Goal: Task Accomplishment & Management: Complete application form

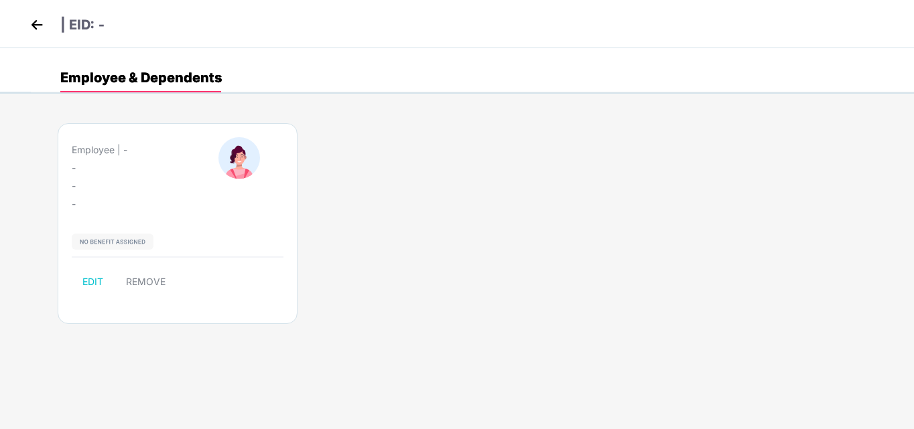
click at [37, 21] on img at bounding box center [37, 25] width 20 height 20
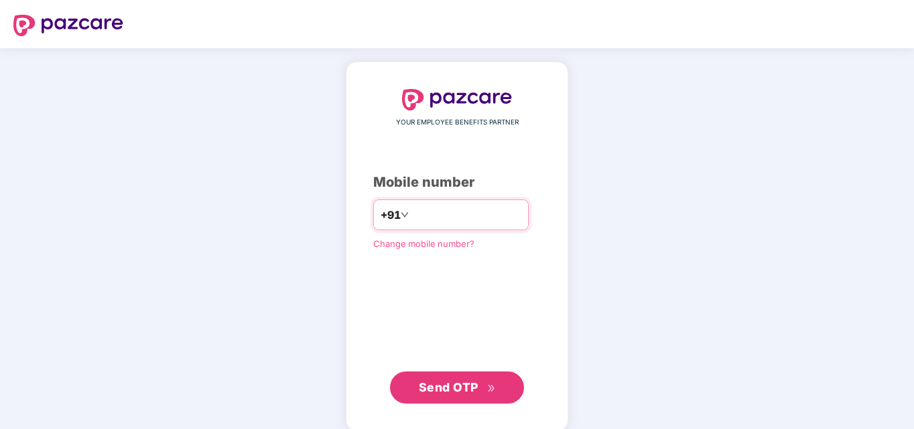
type input "*"
type input "**********"
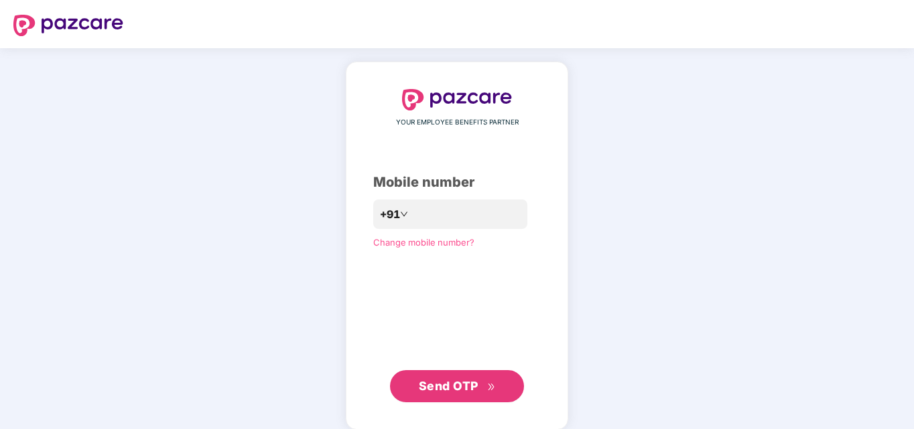
click at [435, 383] on span "Send OTP" at bounding box center [449, 386] width 60 height 14
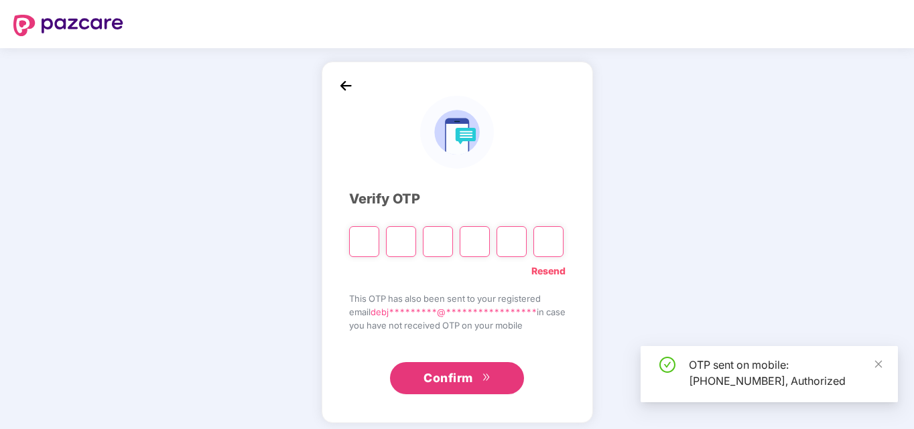
click at [435, 383] on span "Confirm" at bounding box center [448, 378] width 50 height 19
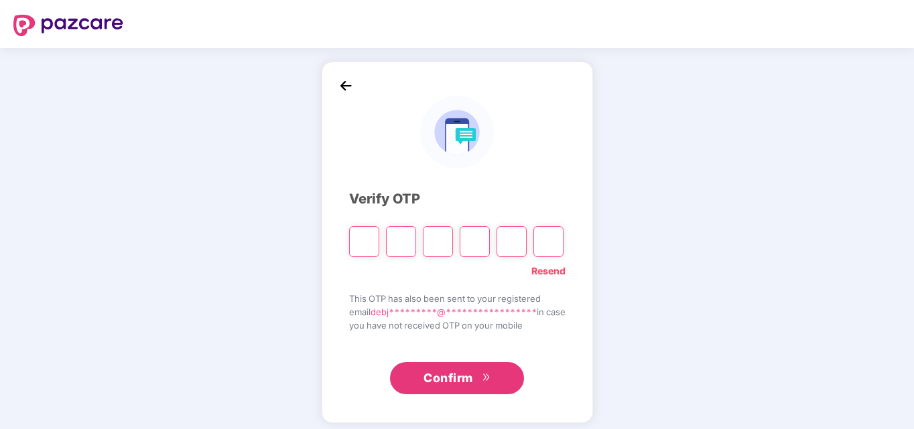
click at [354, 244] on input "Please enter verification code. Digit 1" at bounding box center [364, 241] width 30 height 31
type input "*"
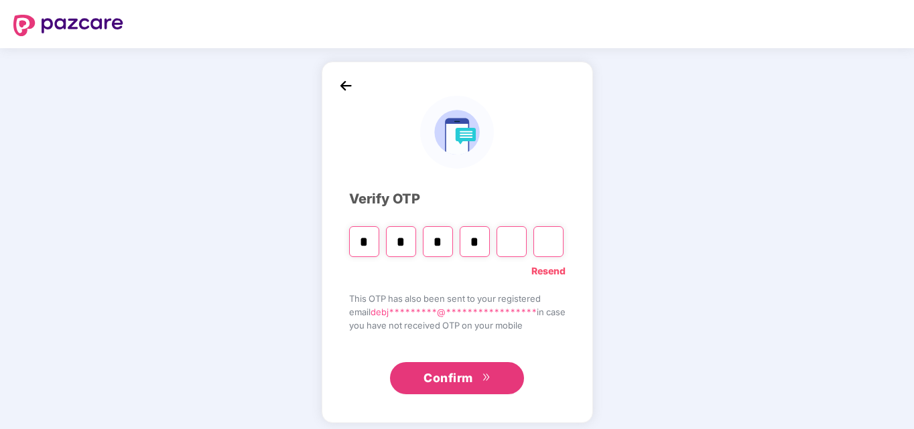
type input "*"
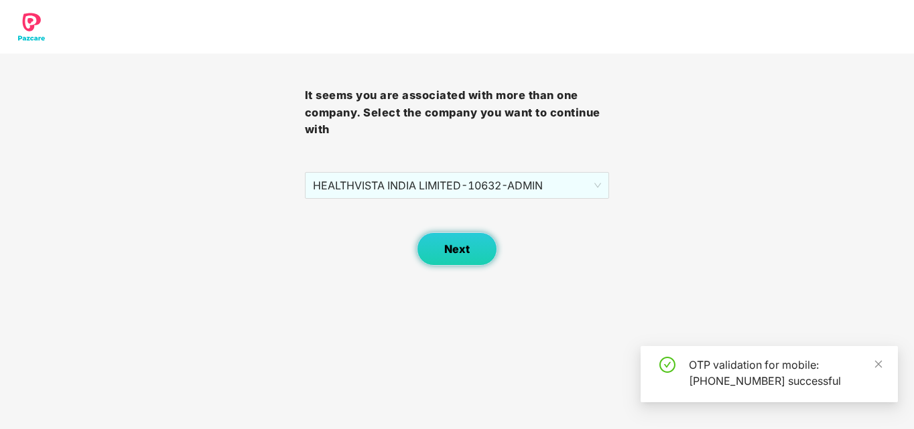
click at [461, 247] on span "Next" at bounding box center [456, 249] width 25 height 13
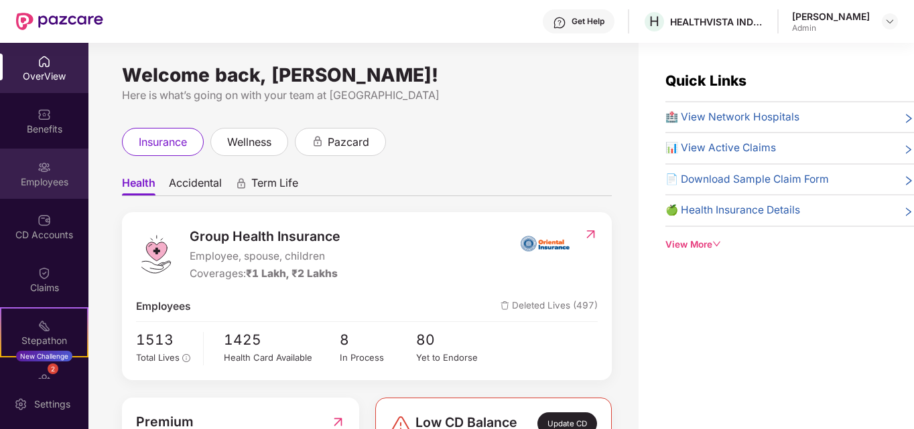
click at [40, 180] on div "Employees" at bounding box center [44, 181] width 88 height 13
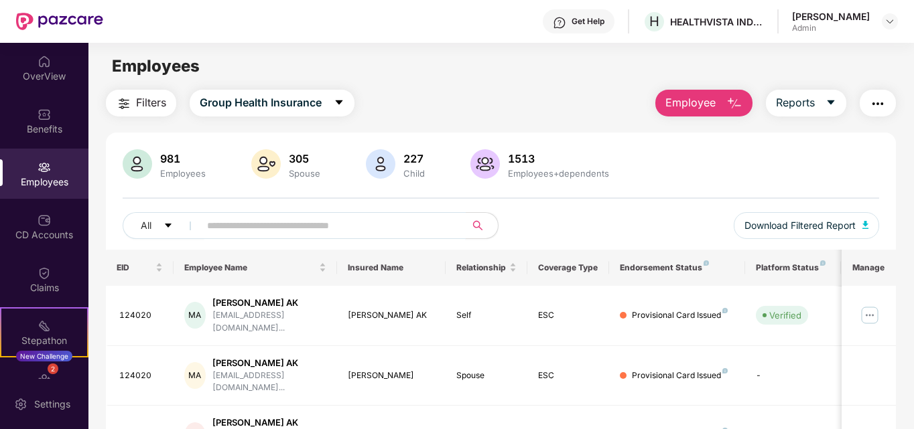
click at [306, 228] on input "text" at bounding box center [327, 226] width 240 height 20
paste input "******"
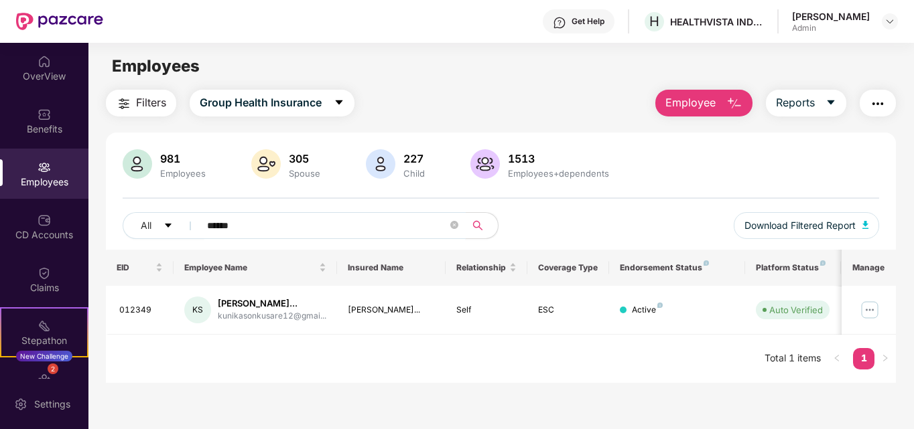
type input "******"
click at [598, 229] on div "All ****** Download Filtered Report" at bounding box center [501, 231] width 757 height 38
click at [873, 315] on img at bounding box center [869, 309] width 21 height 21
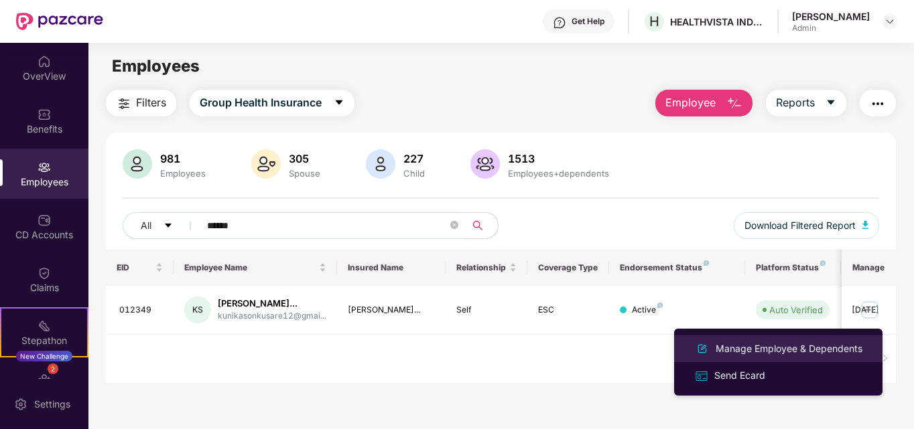
click at [740, 347] on div "Manage Employee & Dependents" at bounding box center [789, 349] width 152 height 15
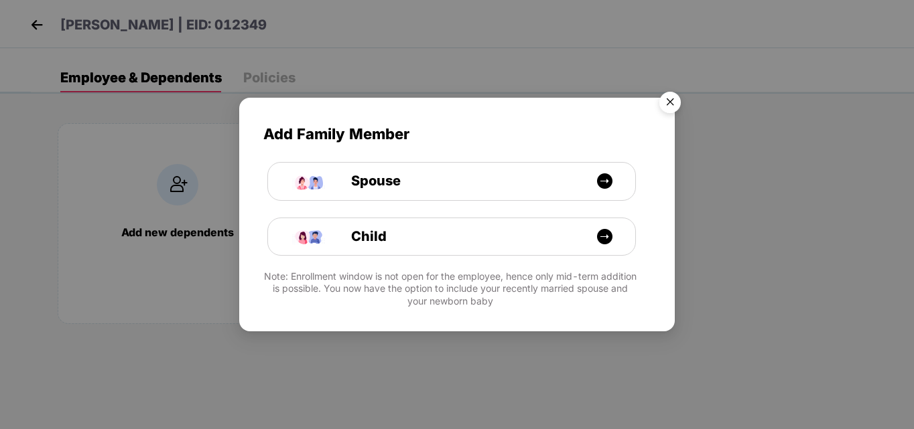
click at [666, 106] on img "Close" at bounding box center [670, 105] width 38 height 38
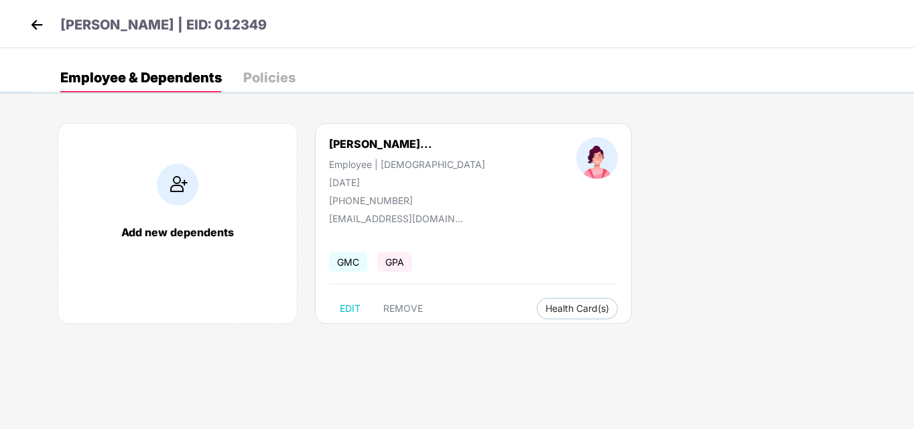
click at [34, 25] on img at bounding box center [37, 25] width 20 height 20
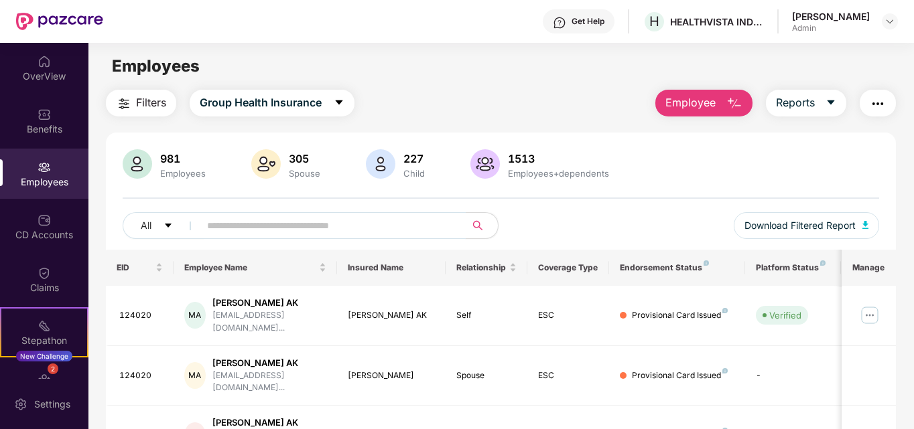
click at [238, 226] on input "text" at bounding box center [327, 226] width 240 height 20
paste input "*****"
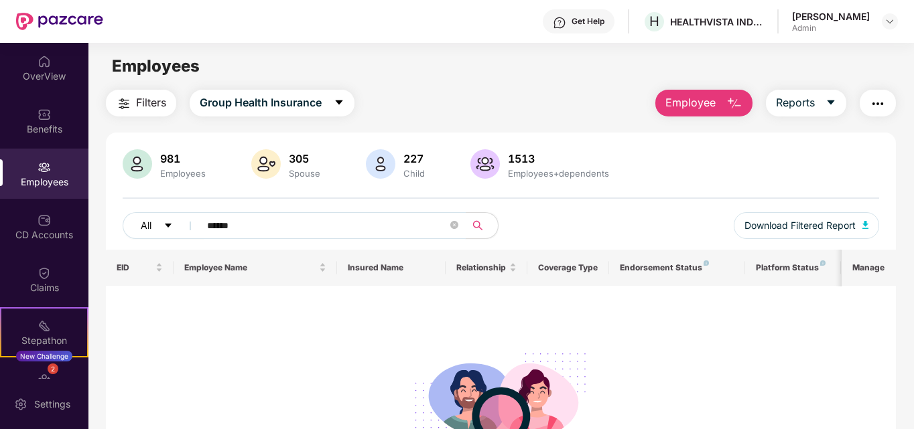
drag, startPoint x: 261, startPoint y: 224, endPoint x: 184, endPoint y: 215, distance: 76.9
click at [184, 215] on div "All ******" at bounding box center [312, 225] width 378 height 27
paste input "text"
type input "*****"
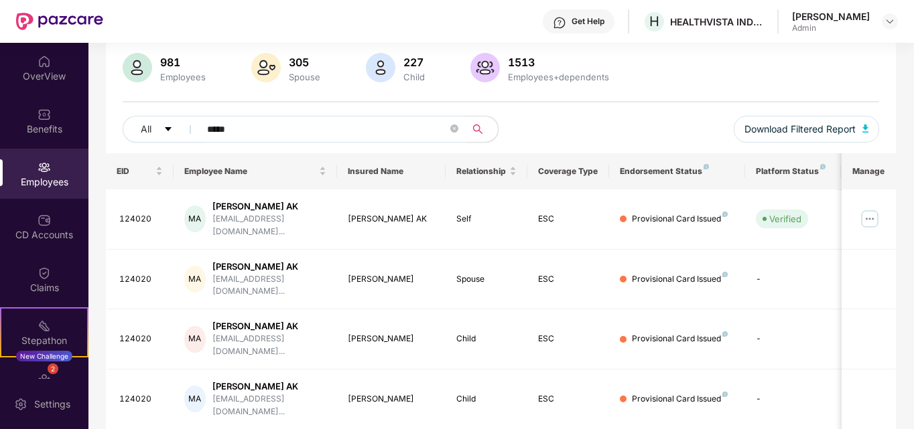
scroll to position [100, 0]
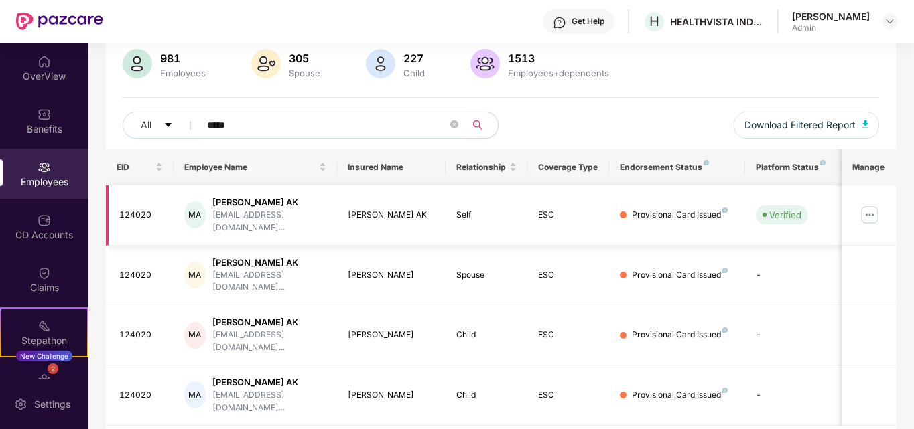
click at [868, 208] on img at bounding box center [869, 214] width 21 height 21
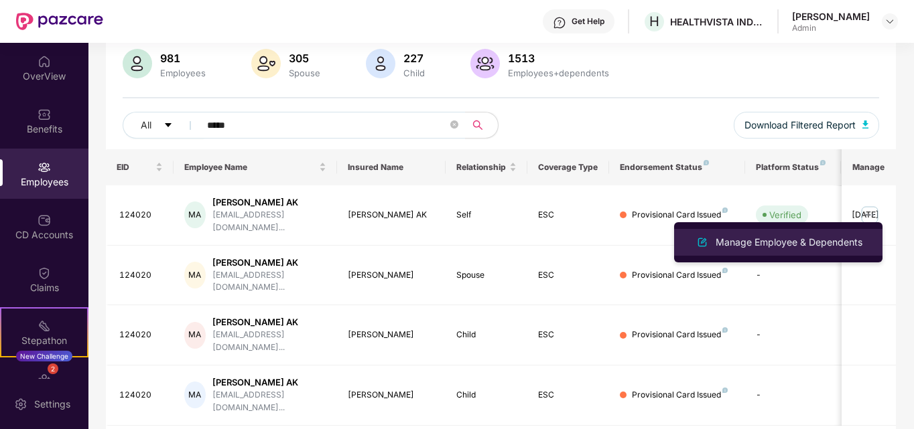
click at [777, 245] on div "Manage Employee & Dependents" at bounding box center [789, 242] width 152 height 15
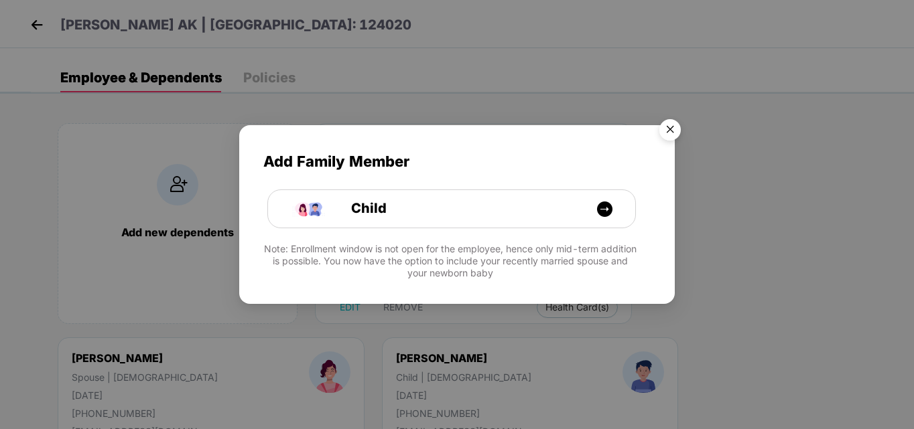
click at [675, 131] on img "Close" at bounding box center [670, 132] width 38 height 38
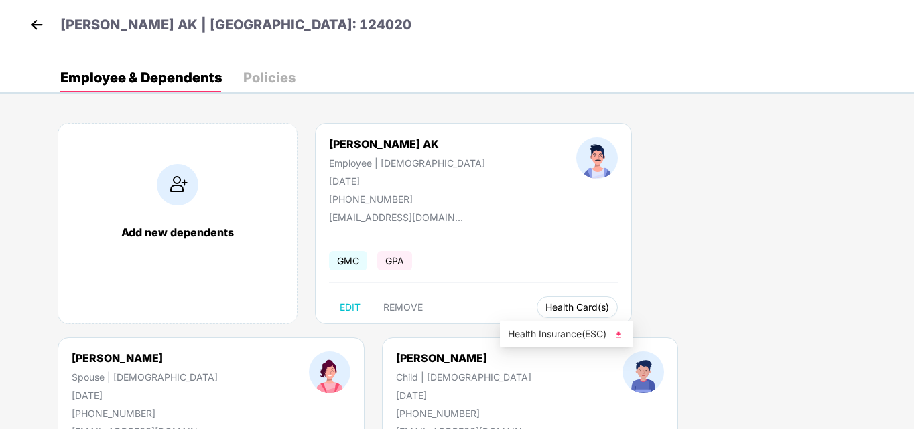
click at [553, 304] on span "Health Card(s)" at bounding box center [577, 307] width 64 height 7
click at [557, 339] on span "Health Insurance(ESC)" at bounding box center [566, 334] width 117 height 15
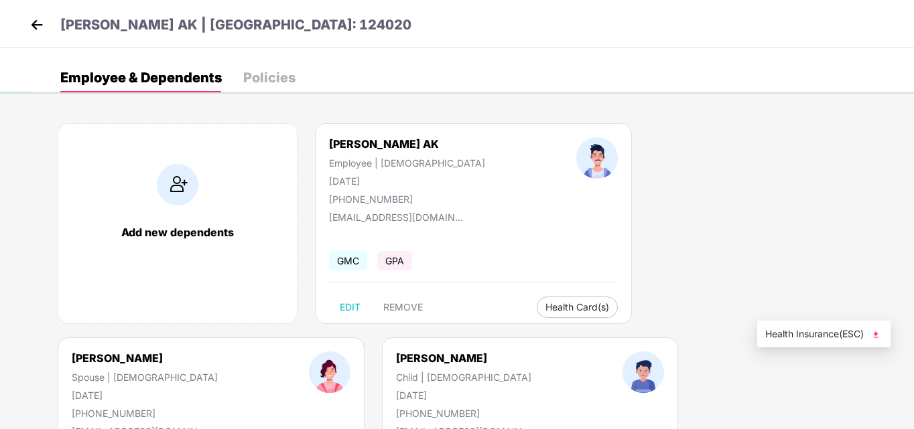
click at [805, 334] on span "Health Insurance(ESC)" at bounding box center [823, 334] width 117 height 15
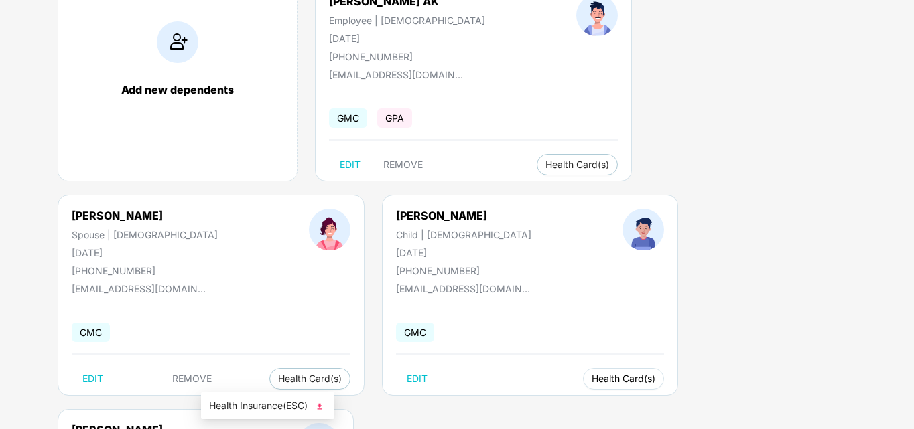
click at [591, 376] on span "Health Card(s)" at bounding box center [623, 379] width 64 height 7
click at [255, 407] on span "Health Insurance(ESC)" at bounding box center [267, 406] width 117 height 15
click at [506, 405] on span "Health Insurance(ESC)" at bounding box center [524, 406] width 117 height 15
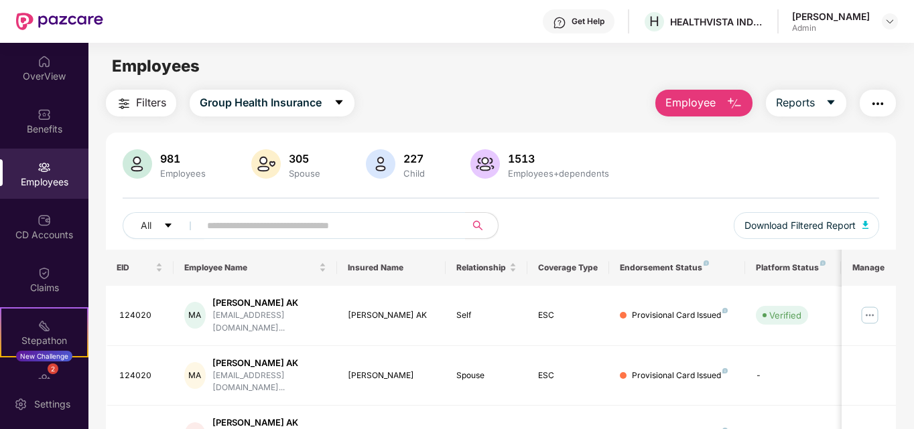
click at [30, 180] on div "Employees" at bounding box center [44, 181] width 88 height 13
click at [322, 219] on input "text" at bounding box center [327, 226] width 240 height 20
paste input "******"
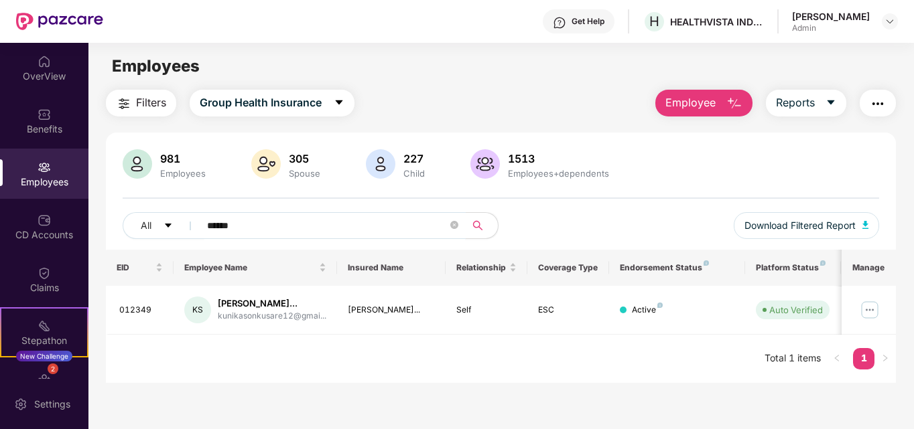
type input "******"
click at [868, 315] on img at bounding box center [869, 309] width 21 height 21
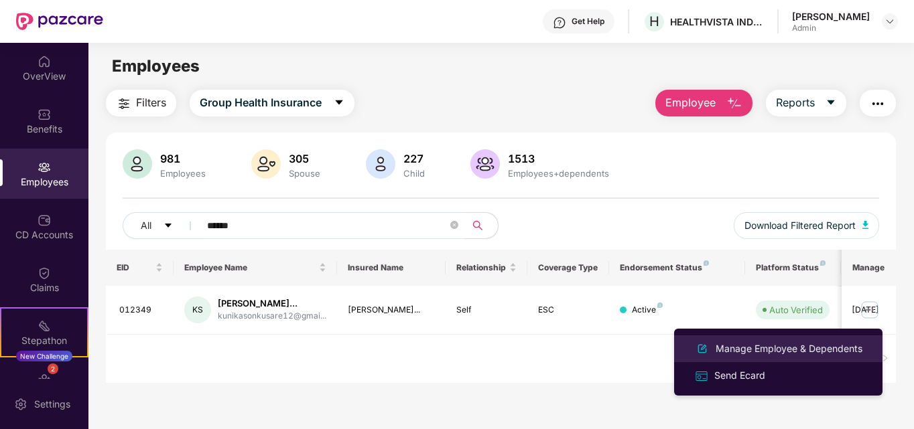
click at [751, 344] on div "Manage Employee & Dependents" at bounding box center [789, 349] width 152 height 15
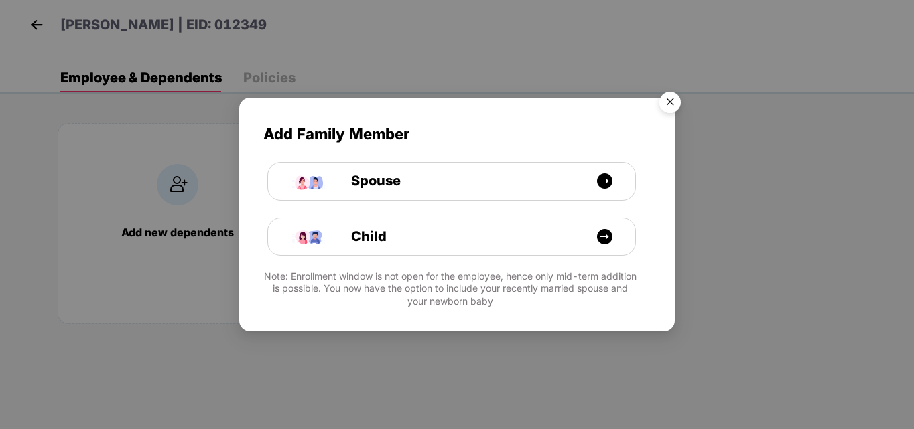
click at [666, 104] on img "Close" at bounding box center [670, 105] width 38 height 38
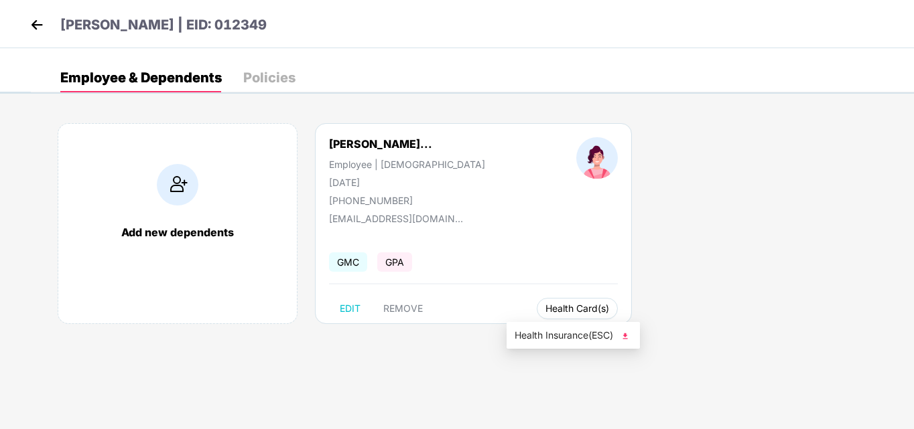
click at [545, 305] on span "Health Card(s)" at bounding box center [577, 308] width 64 height 7
click at [558, 332] on span "Health Insurance(ESC)" at bounding box center [572, 335] width 117 height 15
click at [35, 26] on img at bounding box center [37, 25] width 20 height 20
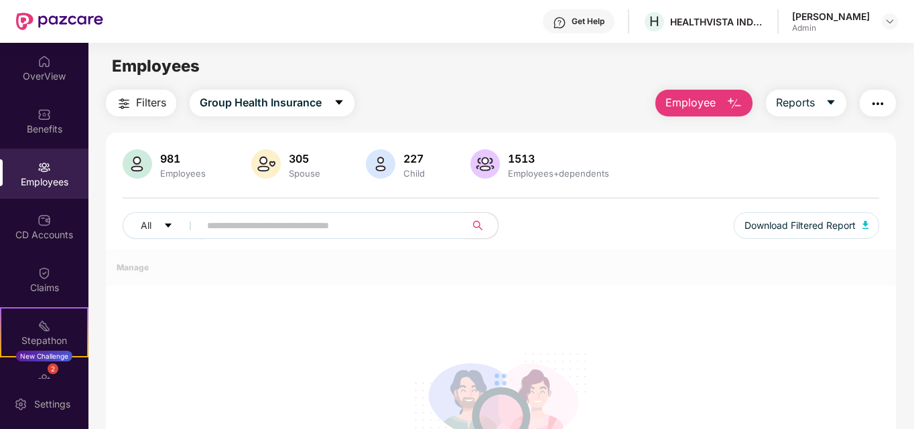
click at [43, 180] on div "Employees" at bounding box center [44, 181] width 88 height 13
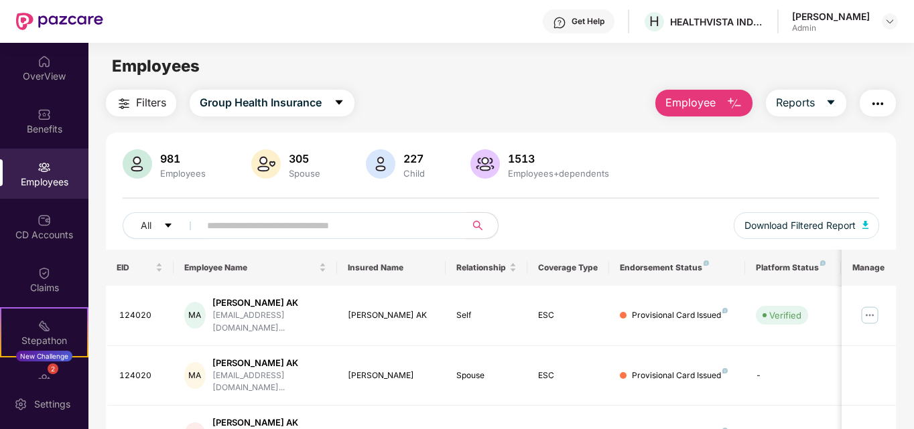
click at [331, 222] on input "text" at bounding box center [327, 226] width 240 height 20
paste input "******"
type input "******"
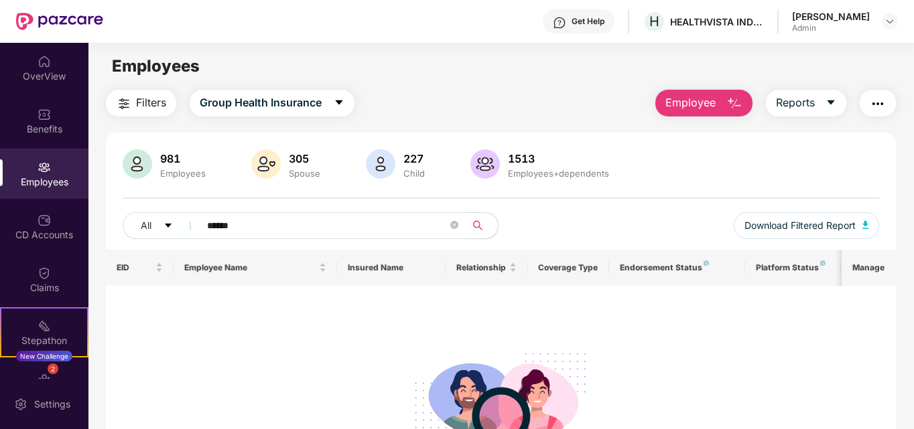
drag, startPoint x: 246, startPoint y: 225, endPoint x: 207, endPoint y: 226, distance: 39.5
click at [207, 226] on input "******" at bounding box center [327, 226] width 240 height 20
click at [825, 27] on div "Admin" at bounding box center [831, 28] width 78 height 11
click at [891, 23] on img at bounding box center [889, 21] width 11 height 11
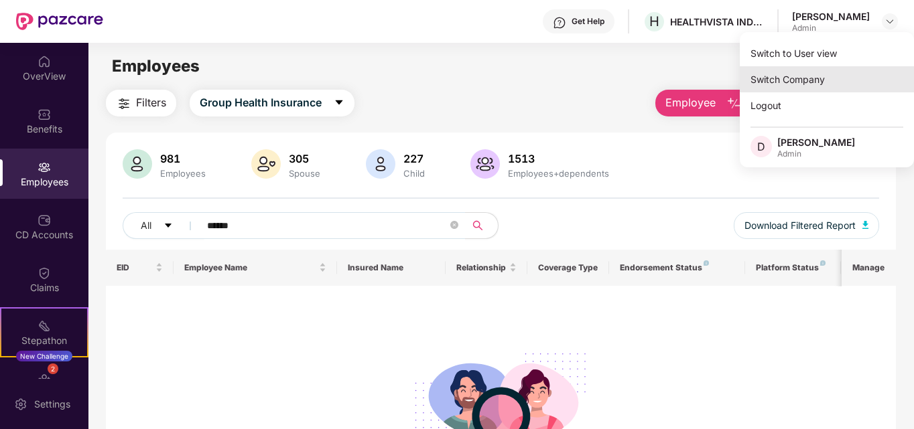
click at [807, 75] on div "Switch Company" at bounding box center [826, 79] width 174 height 26
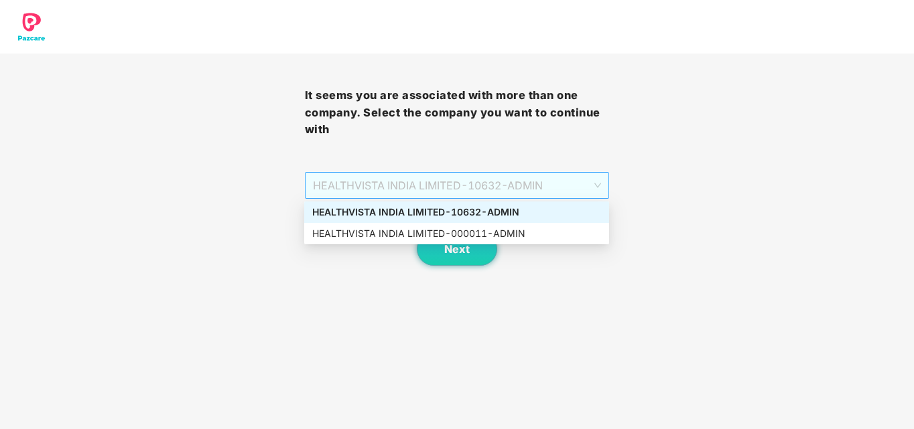
click at [384, 192] on span "HEALTHVISTA INDIA LIMITED - 10632 - ADMIN" at bounding box center [457, 185] width 289 height 25
click at [339, 239] on div "HEALTHVISTA INDIA LIMITED - 000011 - ADMIN" at bounding box center [456, 233] width 289 height 15
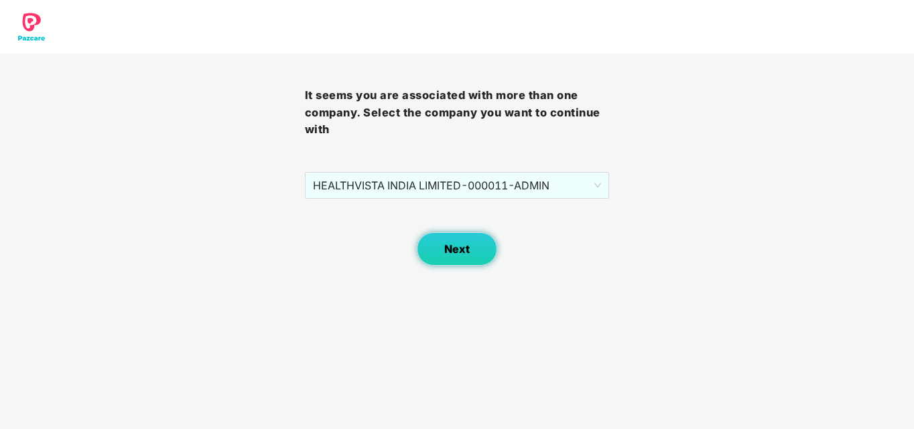
click at [462, 235] on button "Next" at bounding box center [457, 248] width 80 height 33
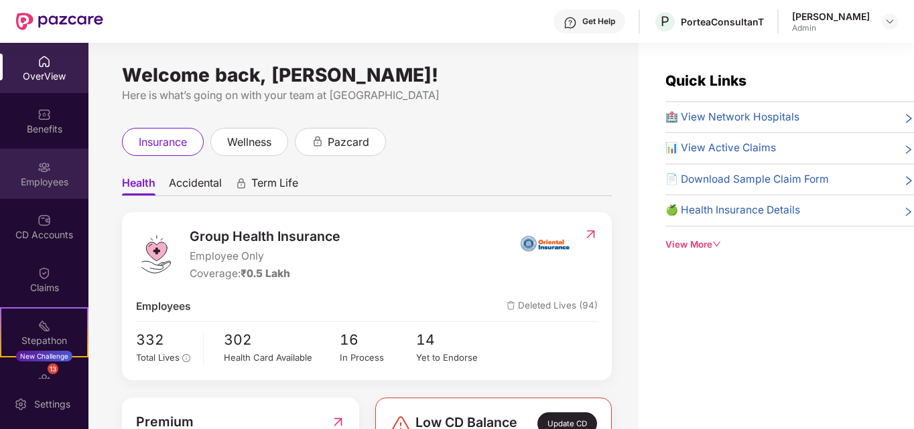
click at [21, 171] on div "Employees" at bounding box center [44, 174] width 88 height 50
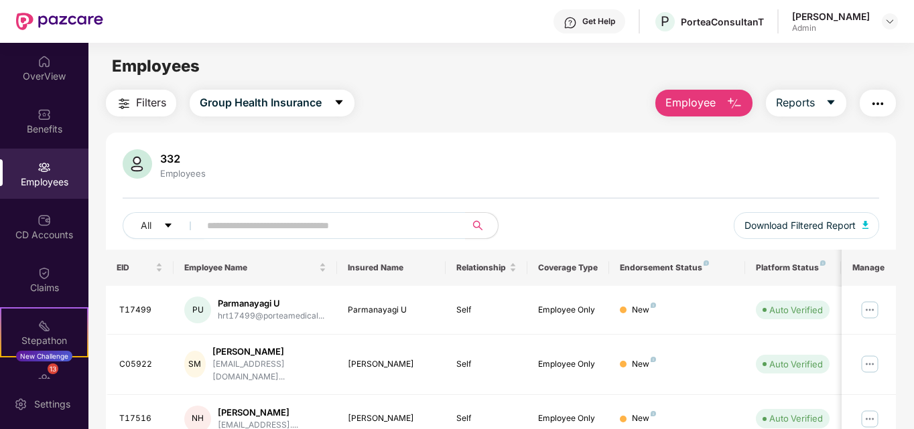
click at [706, 109] on span "Employee" at bounding box center [690, 102] width 50 height 17
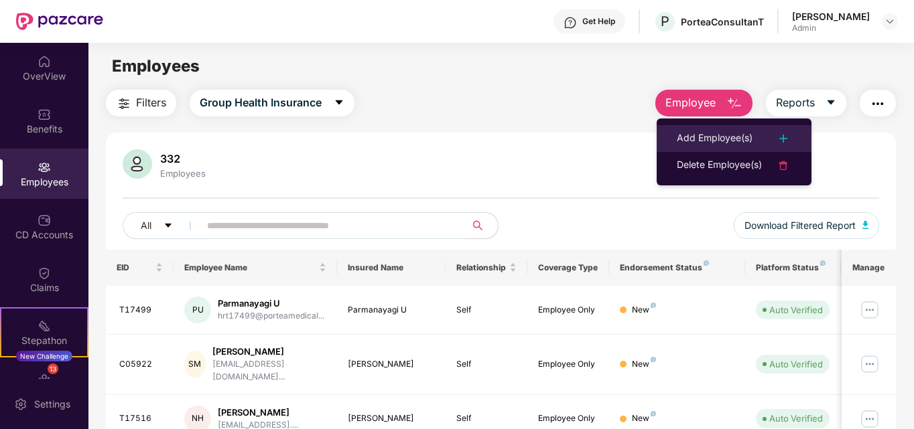
click at [706, 131] on div "Add Employee(s)" at bounding box center [715, 139] width 76 height 16
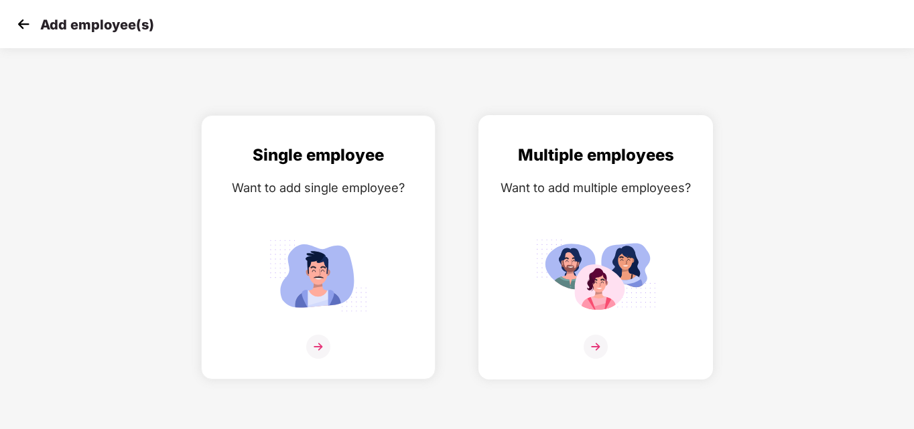
click at [597, 340] on img at bounding box center [595, 347] width 24 height 24
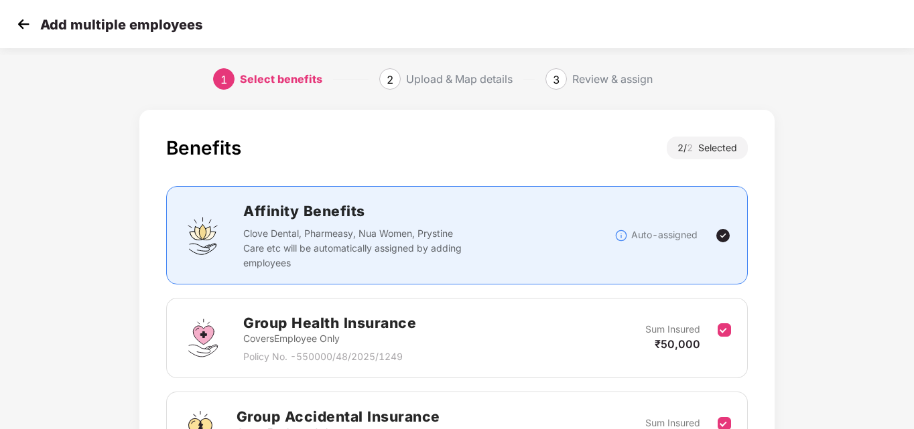
scroll to position [159, 0]
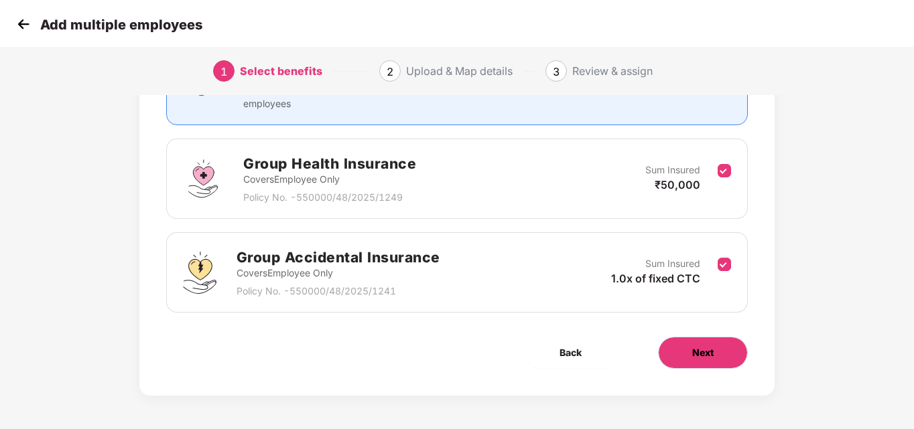
click at [696, 360] on button "Next" at bounding box center [703, 353] width 90 height 32
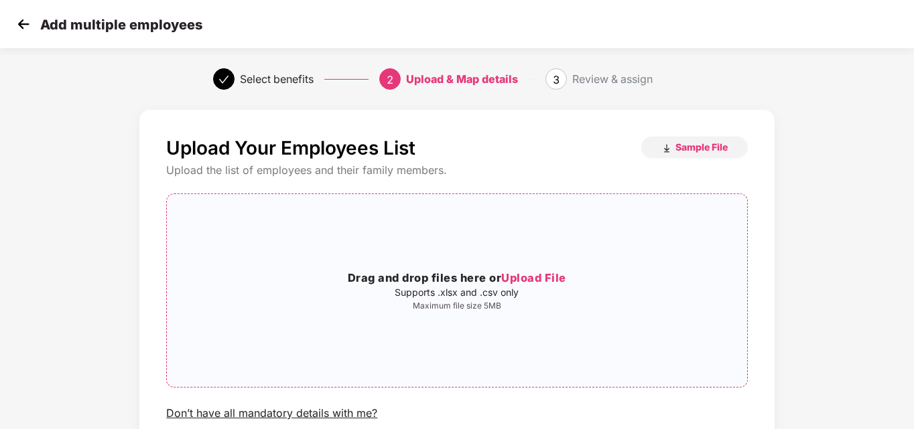
click at [545, 279] on span "Upload File" at bounding box center [533, 277] width 65 height 13
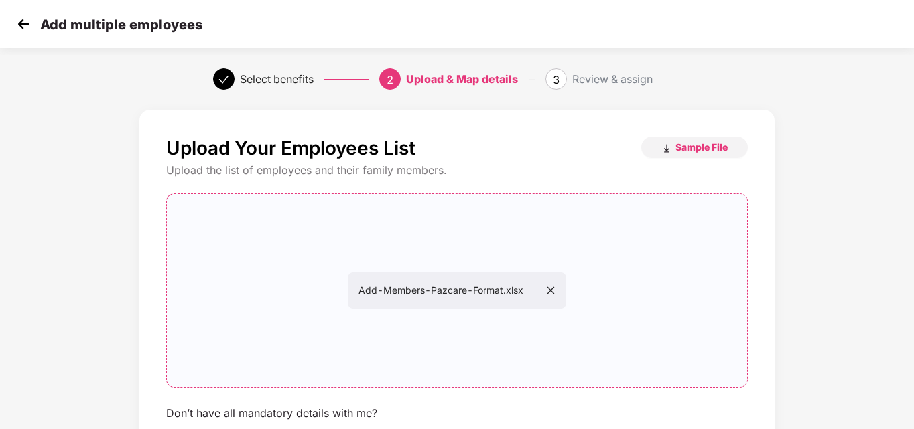
scroll to position [0, 1]
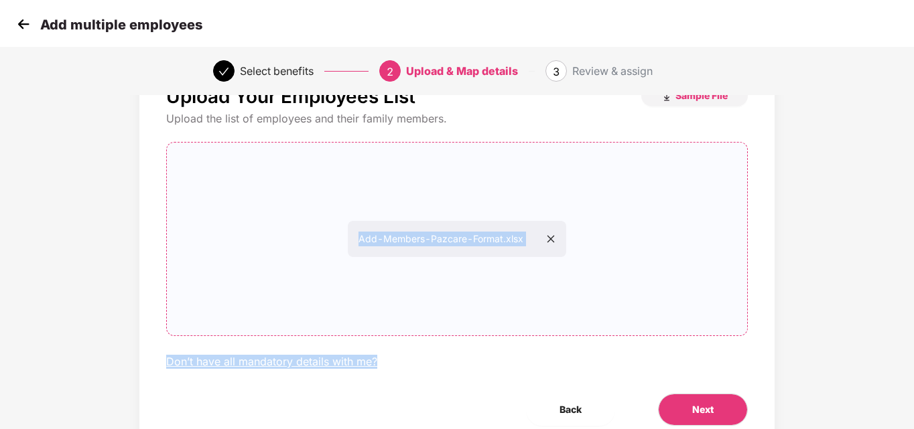
drag, startPoint x: 913, startPoint y: 163, endPoint x: 876, endPoint y: 435, distance: 274.4
click at [876, 378] on html "Add multiple employees Select benefits 2 Upload & Map details 3 Review & assign…" at bounding box center [457, 162] width 914 height 429
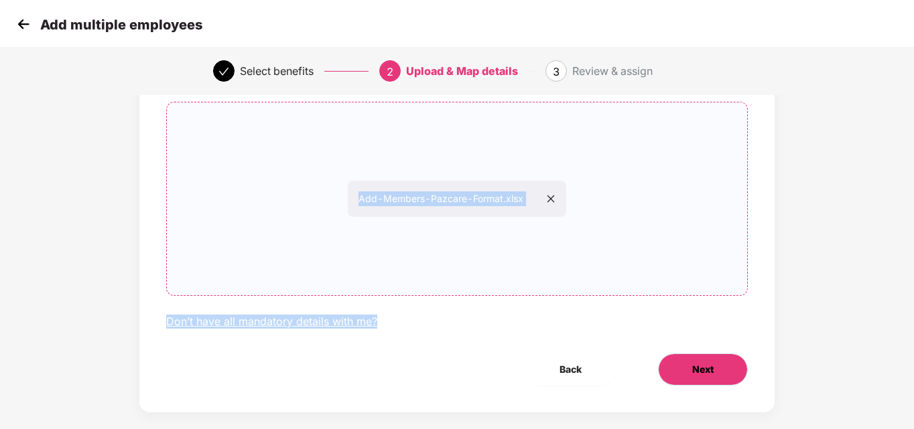
click at [705, 366] on span "Next" at bounding box center [702, 369] width 21 height 15
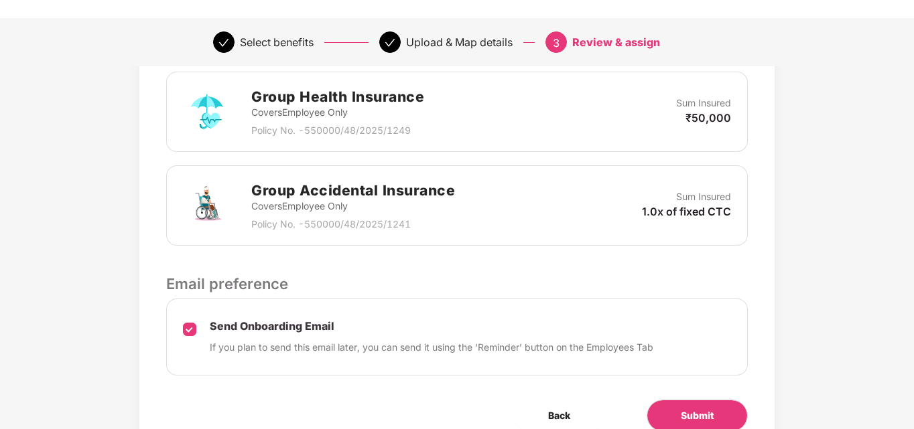
scroll to position [426, 1]
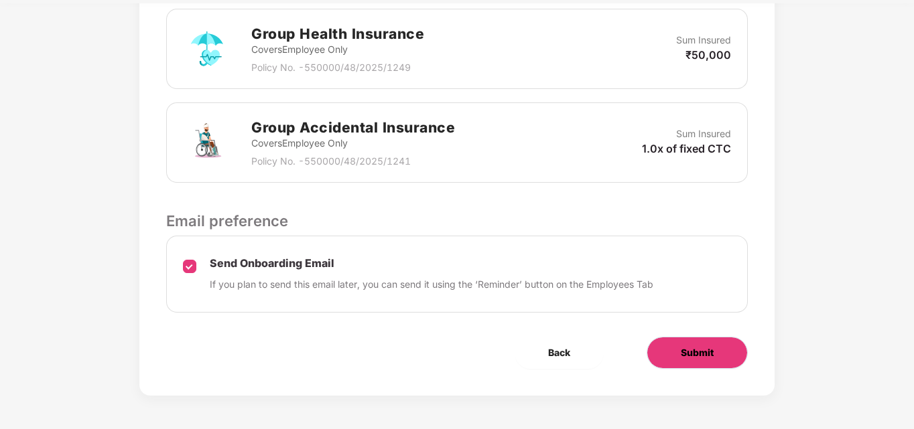
click at [671, 360] on button "Submit" at bounding box center [696, 353] width 101 height 32
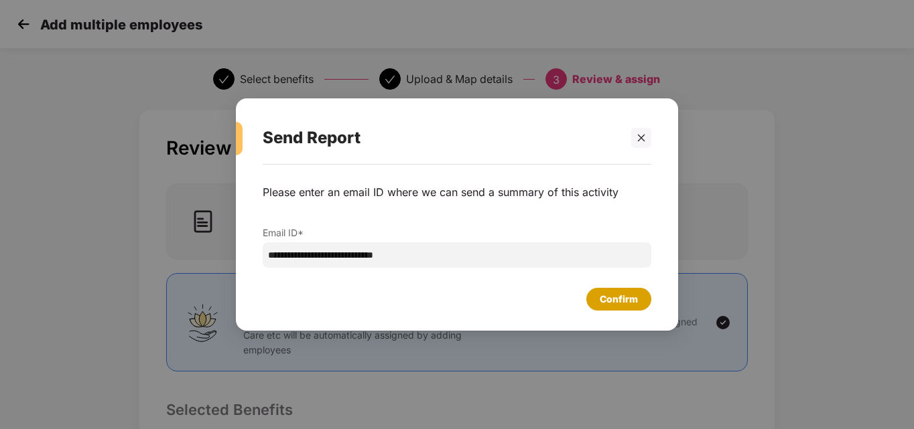
click at [616, 305] on div "Confirm" at bounding box center [618, 299] width 38 height 15
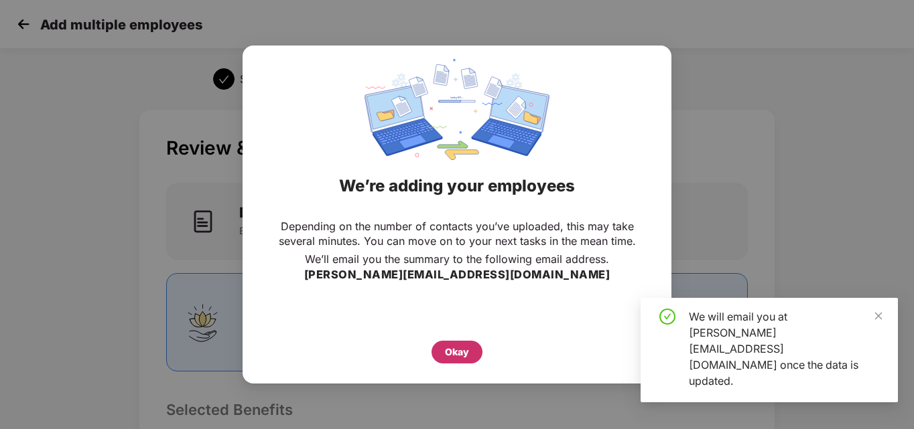
click at [469, 344] on div "Okay" at bounding box center [456, 352] width 51 height 23
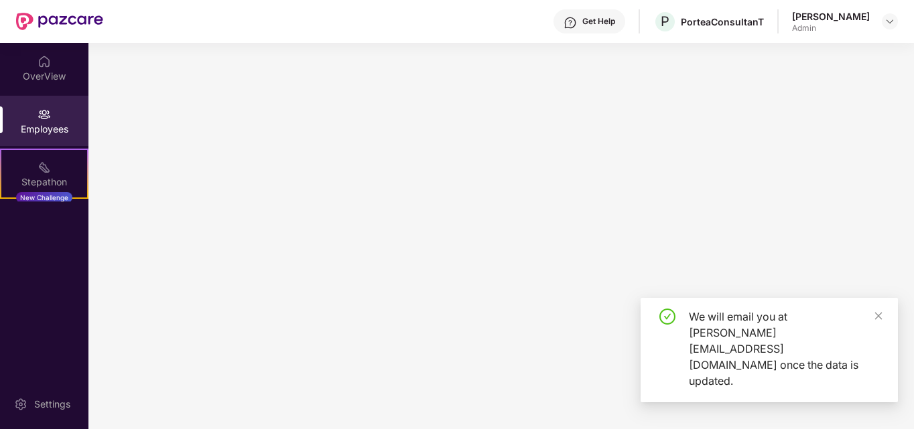
scroll to position [0, 0]
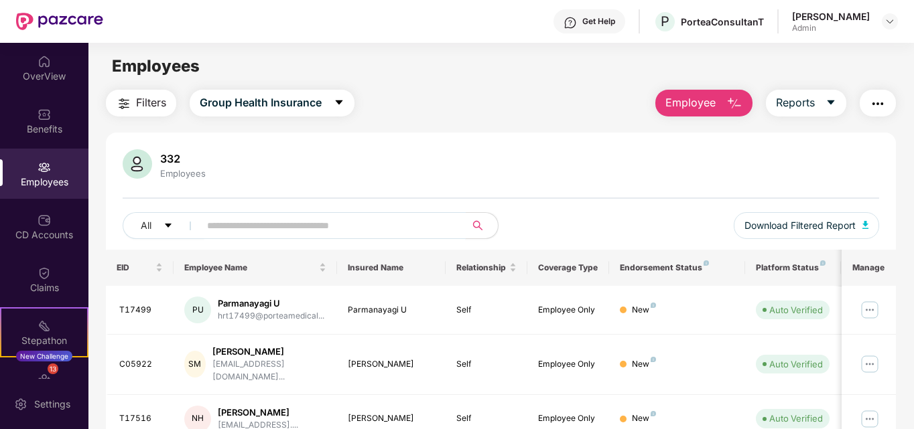
click at [409, 218] on input "text" at bounding box center [327, 226] width 240 height 20
paste input "******"
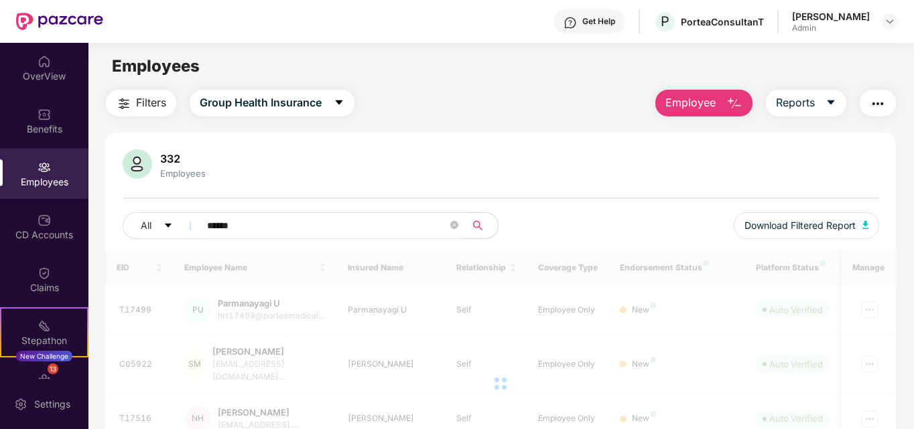
type input "******"
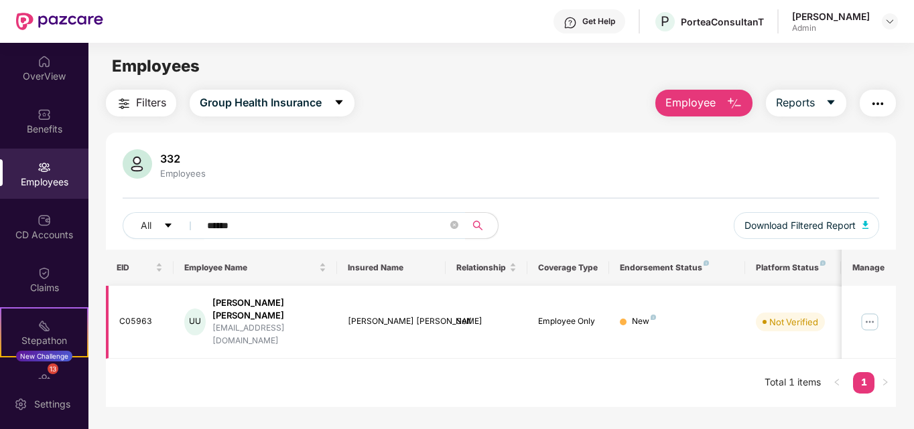
click at [870, 311] on img at bounding box center [869, 321] width 21 height 21
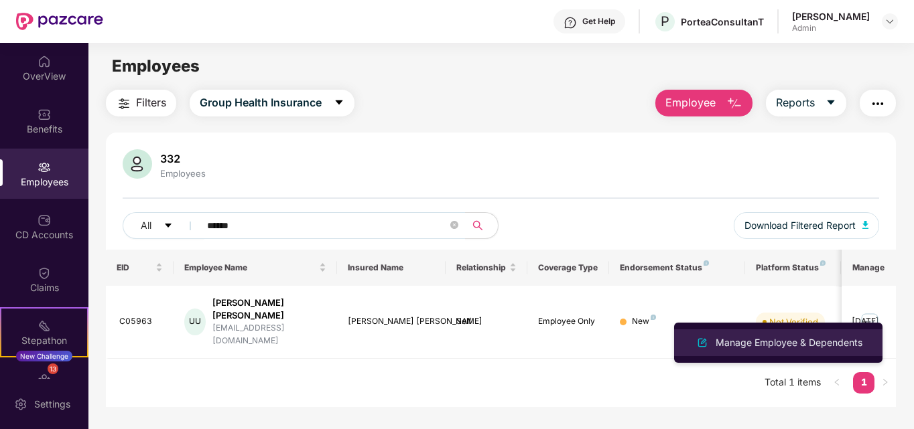
click at [756, 341] on div "Manage Employee & Dependents" at bounding box center [789, 343] width 152 height 15
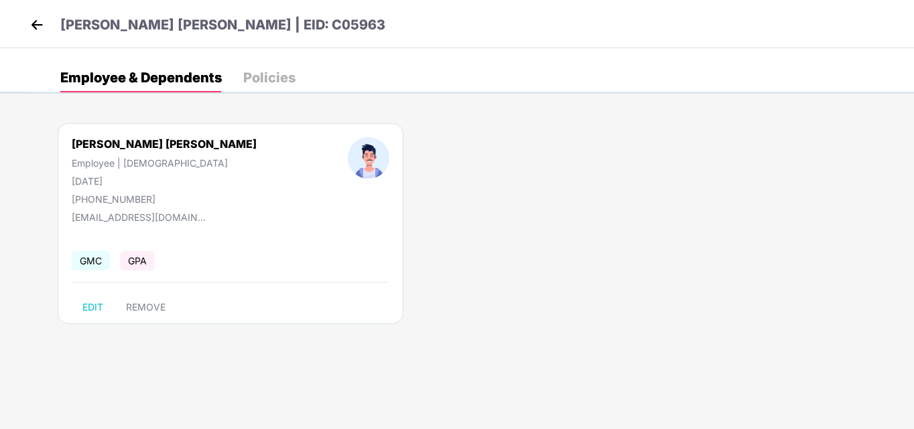
click at [29, 21] on img at bounding box center [37, 25] width 20 height 20
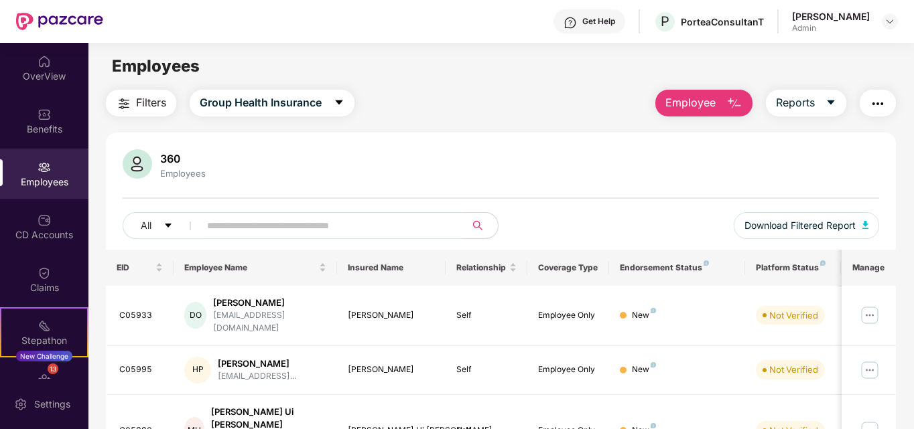
click at [38, 187] on div "Employees" at bounding box center [44, 181] width 88 height 13
click at [353, 227] on input "text" at bounding box center [327, 226] width 240 height 20
paste input "******"
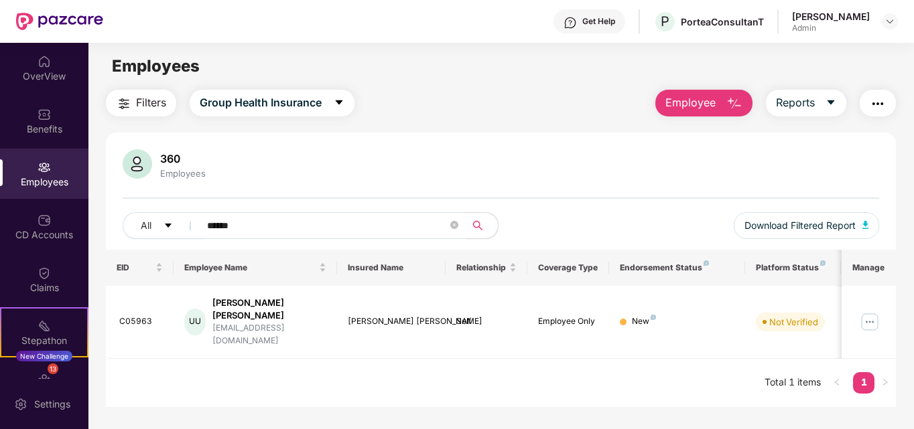
type input "******"
click at [873, 311] on img at bounding box center [869, 321] width 21 height 21
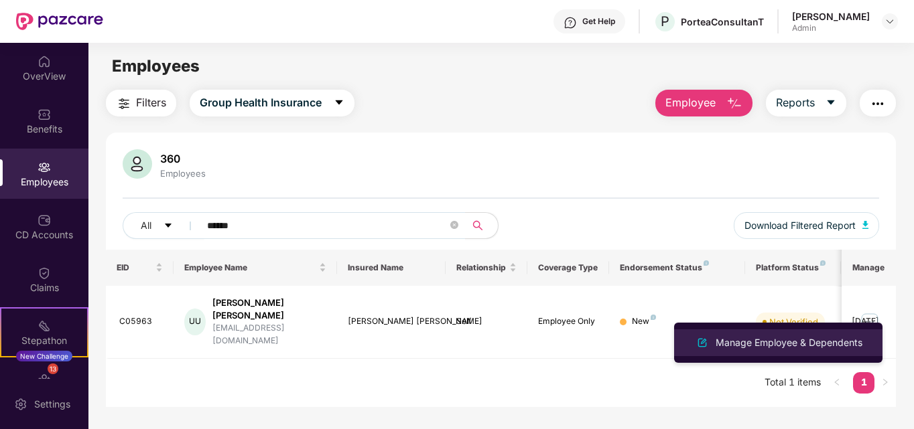
click at [745, 346] on div "Manage Employee & Dependents" at bounding box center [789, 343] width 152 height 15
